Goal: Task Accomplishment & Management: Manage account settings

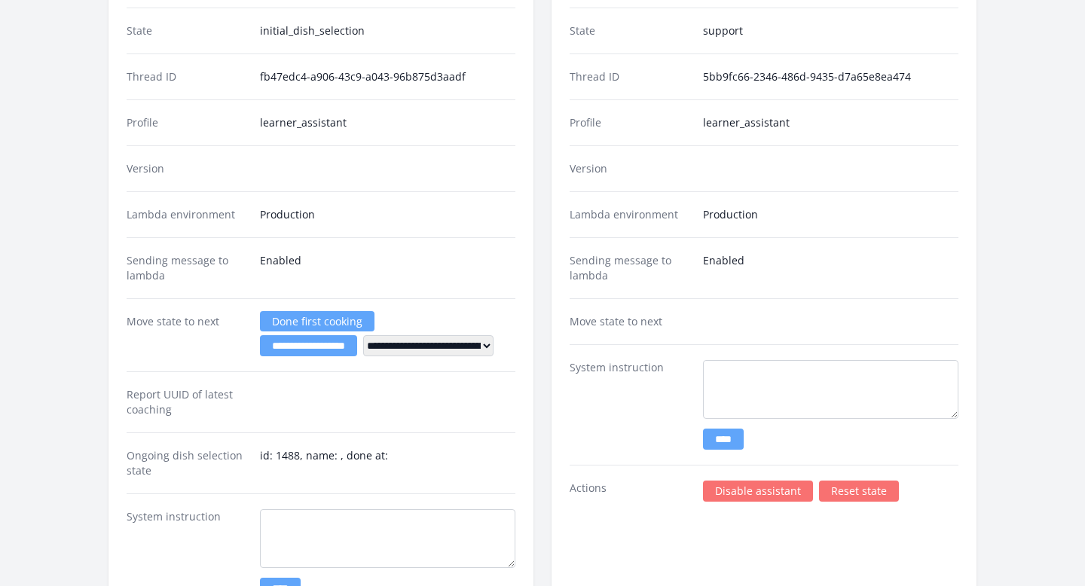
scroll to position [2137, 0]
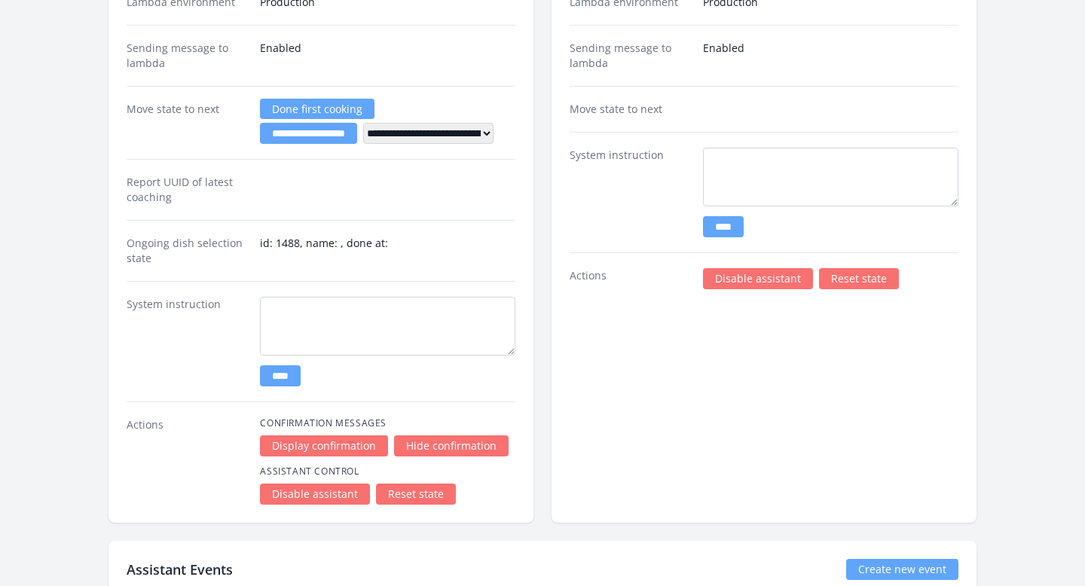
click at [797, 276] on link "Disable assistant" at bounding box center [758, 278] width 110 height 21
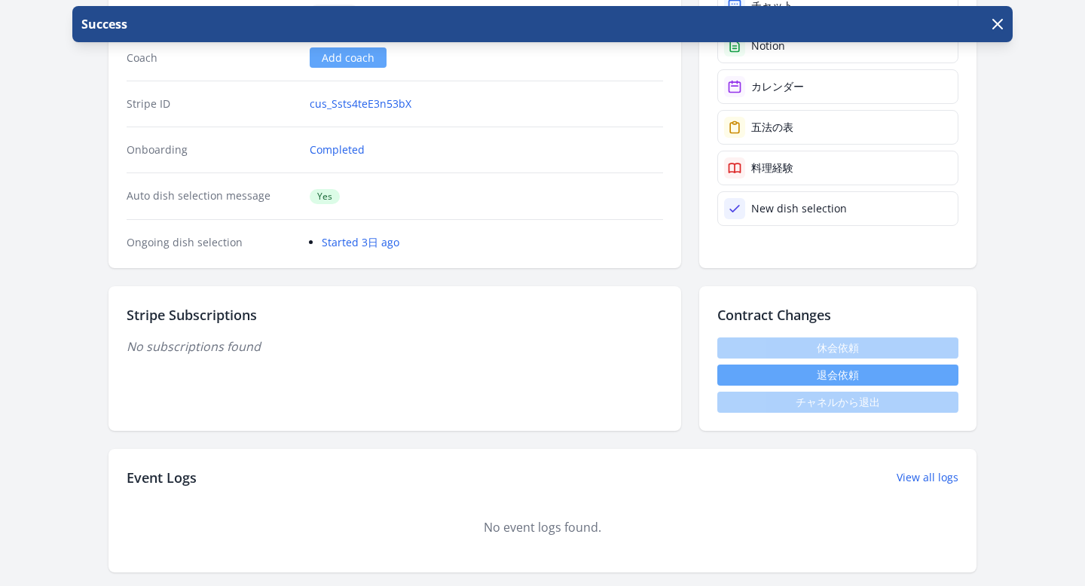
scroll to position [80, 0]
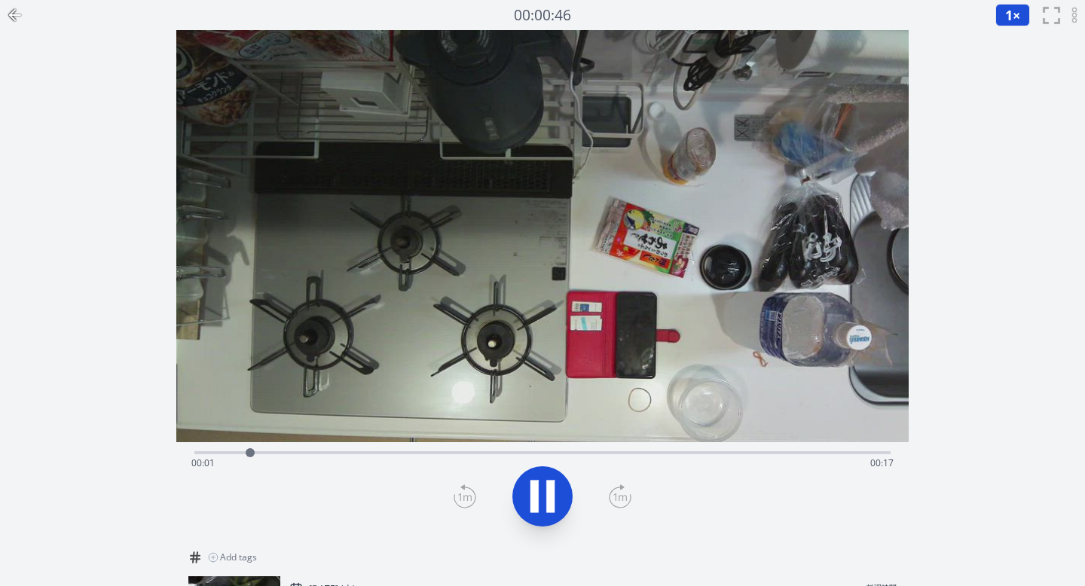
click at [598, 452] on div "Time elapsed: 00:01 Time remaining: 00:17" at bounding box center [542, 463] width 703 height 24
click at [697, 451] on div "Time elapsed: 00:10 Time remaining: 00:07" at bounding box center [542, 463] width 703 height 24
click at [786, 453] on div "Time elapsed: 00:13 Time remaining: 00:04" at bounding box center [542, 463] width 703 height 24
click at [852, 452] on div "Time elapsed: 00:15 Time remaining: 00:03" at bounding box center [542, 463] width 703 height 24
click at [545, 496] on icon at bounding box center [542, 497] width 25 height 32
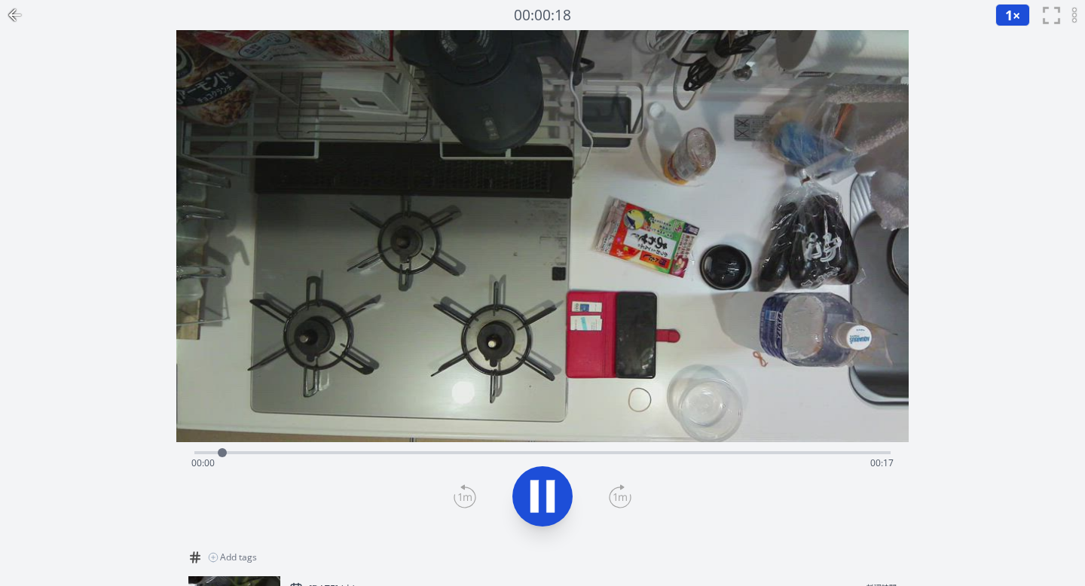
click at [549, 496] on icon at bounding box center [550, 497] width 8 height 32
click at [578, 450] on div "Time elapsed: 00:06 Time remaining: 00:12" at bounding box center [542, 451] width 697 height 18
click at [730, 448] on div "Time elapsed: 00:11 Time remaining: 00:06" at bounding box center [542, 451] width 697 height 18
click at [834, 451] on div "Time elapsed: 00:14 Time remaining: 00:03" at bounding box center [542, 463] width 703 height 24
click at [546, 487] on icon at bounding box center [550, 497] width 8 height 32
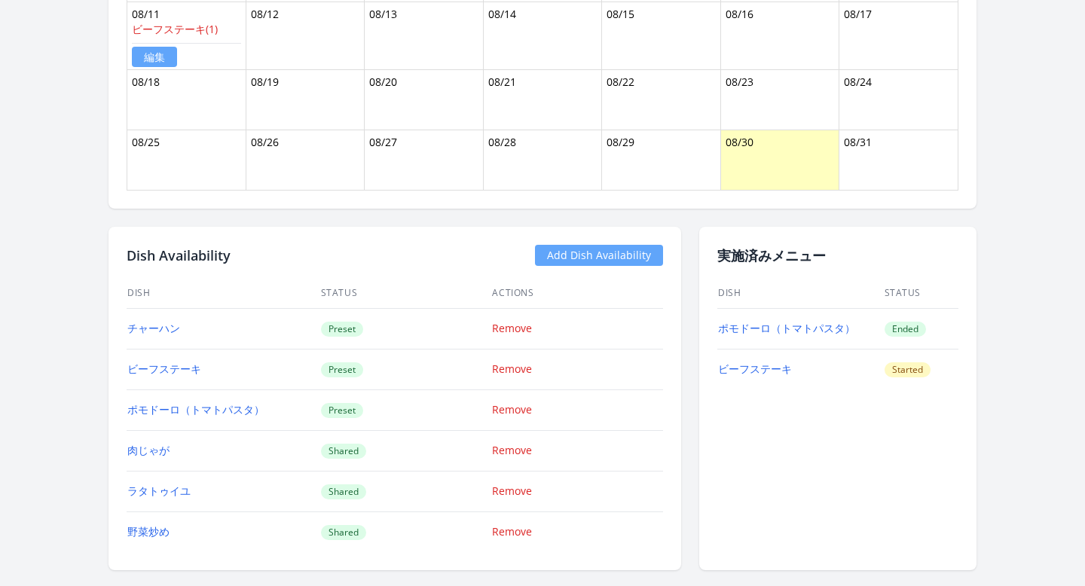
scroll to position [1357, 0]
